Goal: Task Accomplishment & Management: Manage account settings

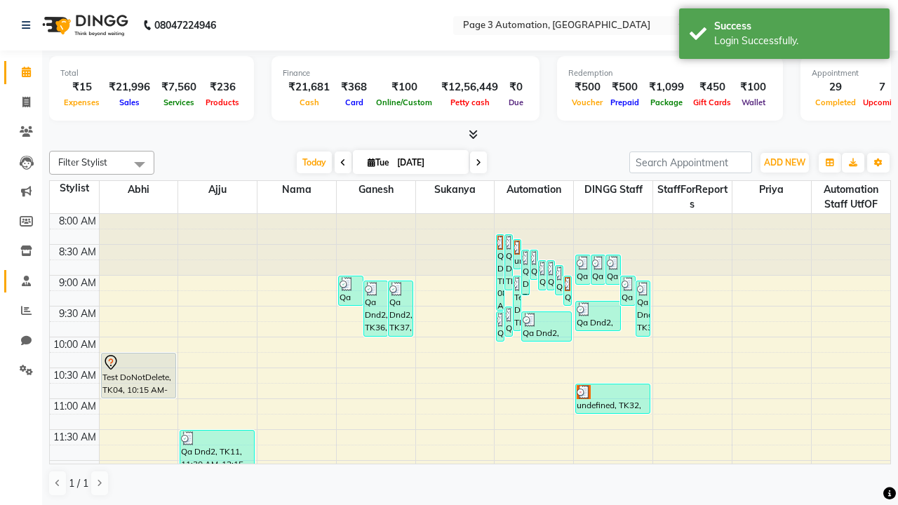
click at [21, 281] on span at bounding box center [26, 282] width 25 height 16
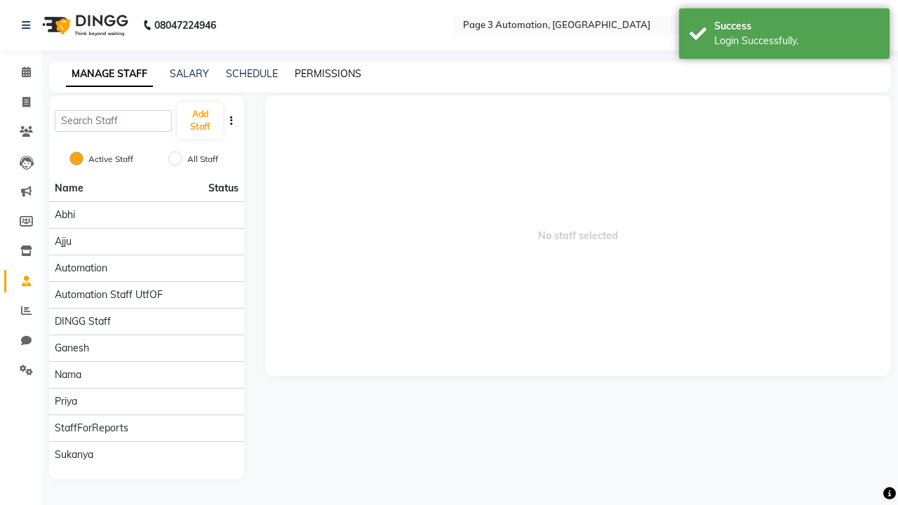
click at [328, 74] on link "PERMISSIONS" at bounding box center [328, 73] width 67 height 13
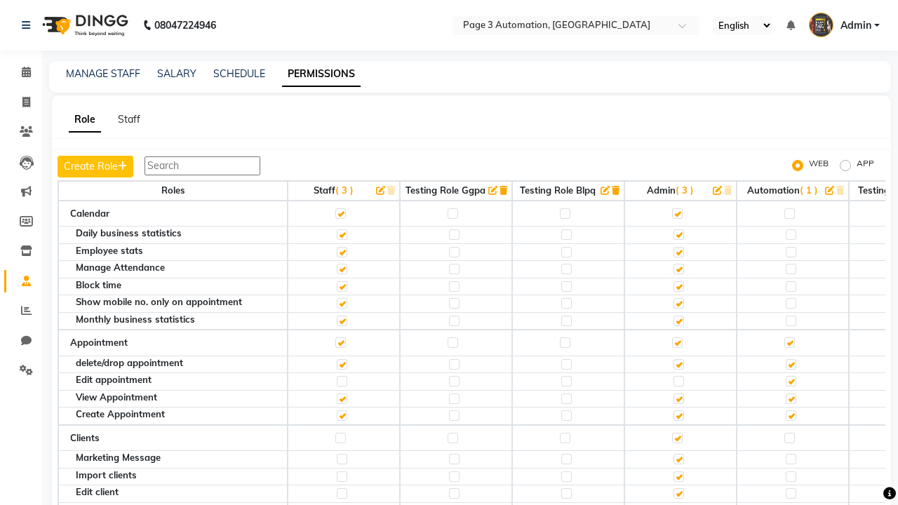
click at [789, 213] on label at bounding box center [789, 213] width 11 height 11
click at [789, 213] on input "checkbox" at bounding box center [788, 213] width 9 height 9
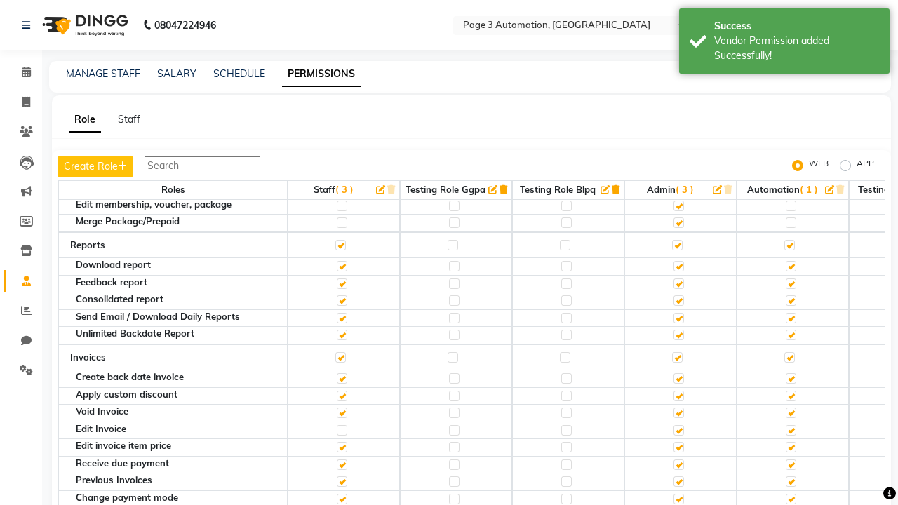
click at [789, 138] on label at bounding box center [789, 133] width 11 height 11
click at [789, 137] on input "checkbox" at bounding box center [788, 132] width 9 height 9
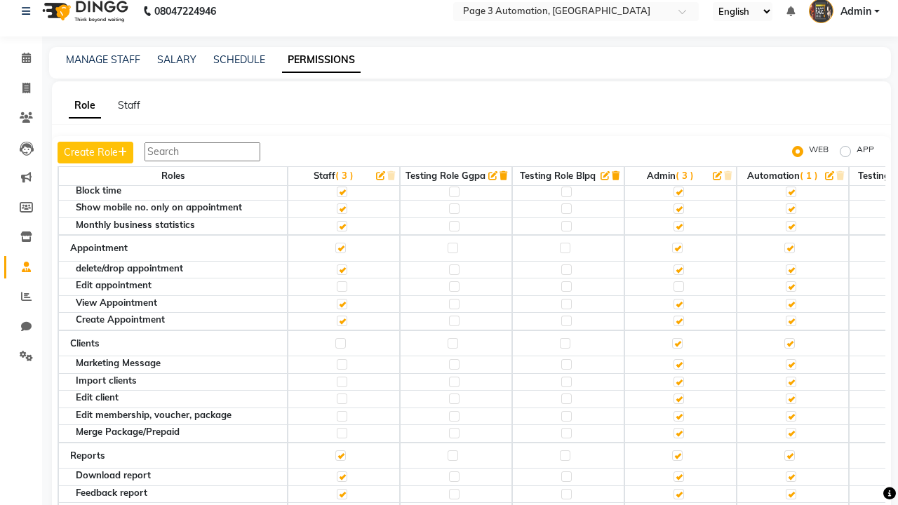
scroll to position [13, 0]
click at [844, 12] on span "Admin" at bounding box center [855, 12] width 31 height 15
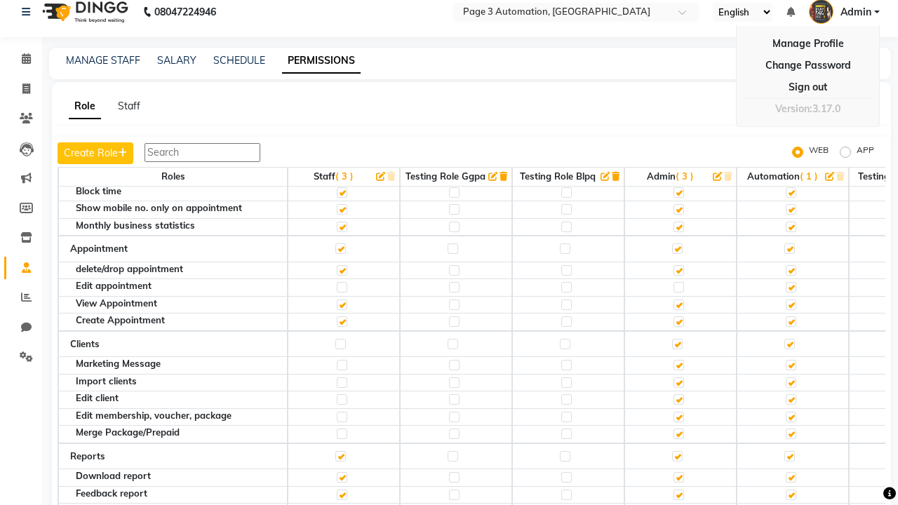
scroll to position [0, 0]
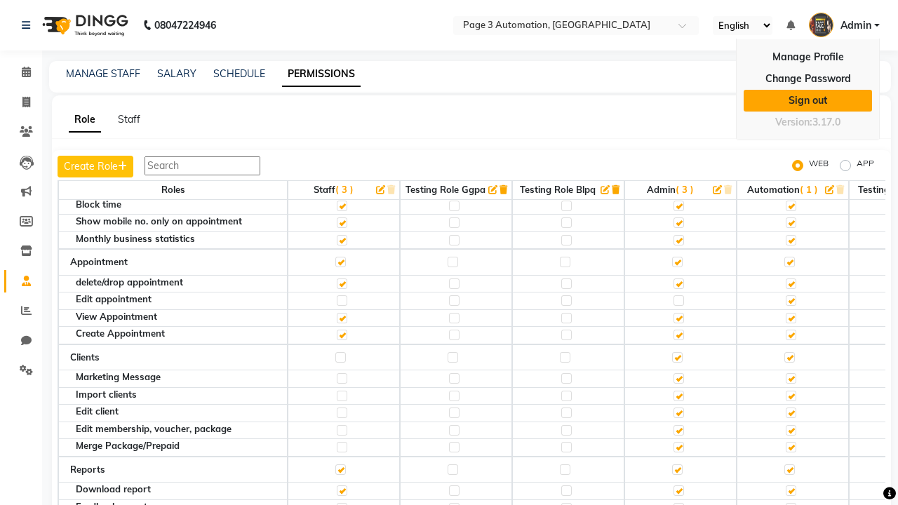
click at [807, 100] on link "Sign out" at bounding box center [807, 101] width 128 height 22
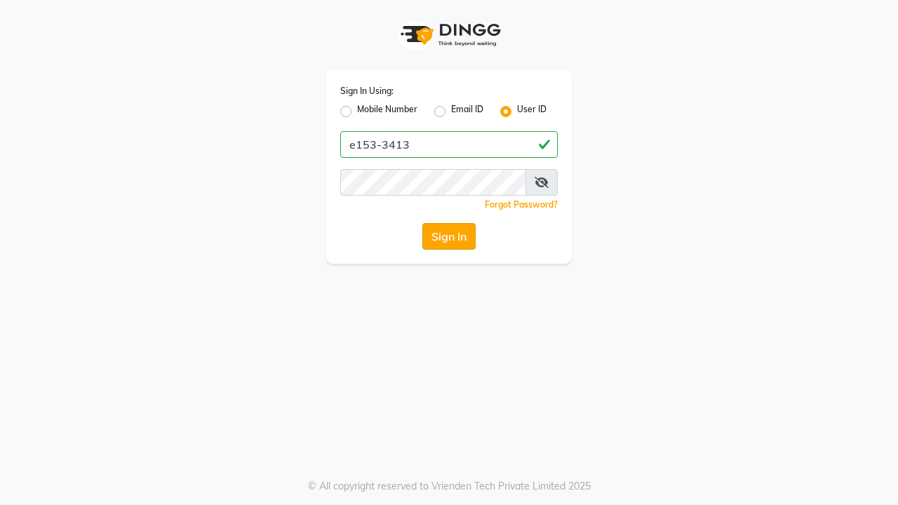
click at [449, 236] on button "Sign In" at bounding box center [448, 236] width 53 height 27
